Goal: Find specific page/section: Find specific page/section

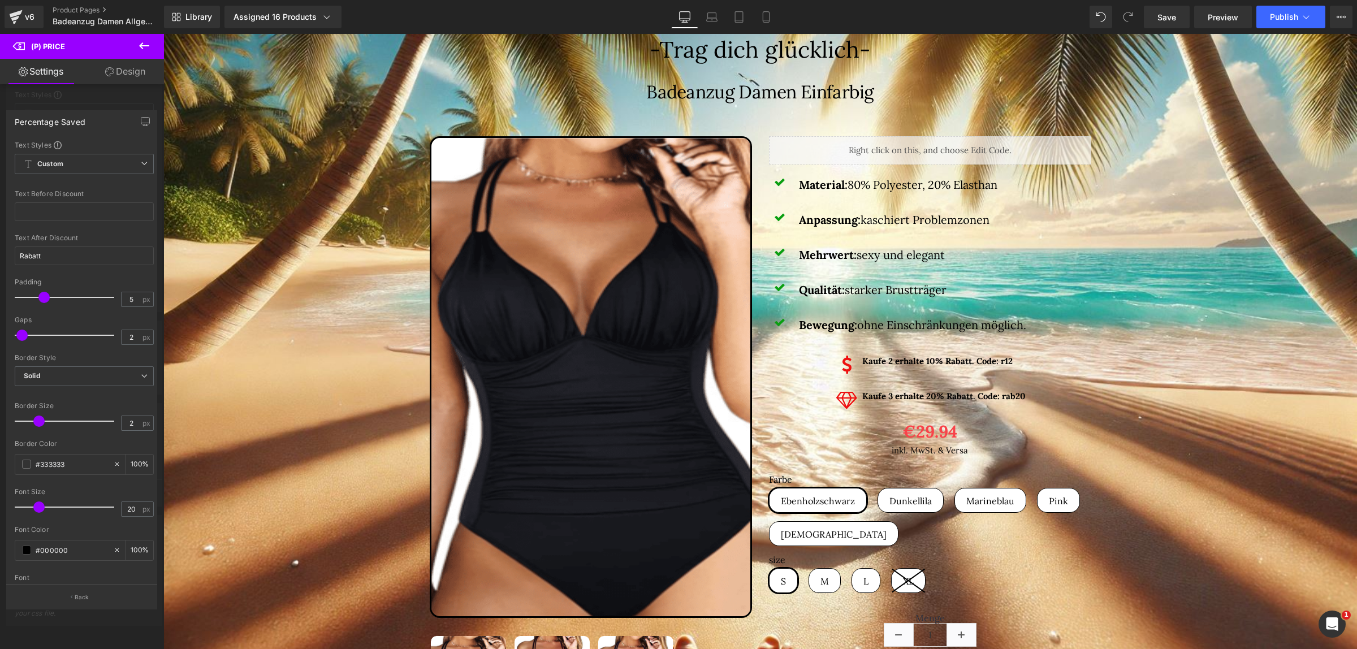
click at [71, 3] on div "v6 Product Pages Badeanzug Damen Allgemein" at bounding box center [82, 17] width 164 height 34
click at [76, 7] on link "Product Pages" at bounding box center [117, 10] width 128 height 9
